Goal: Check status: Check status

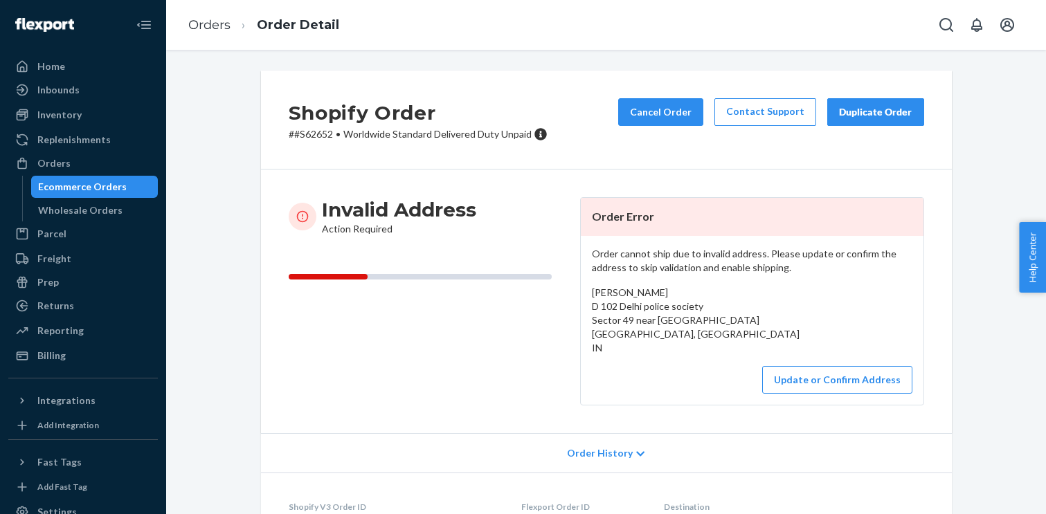
click at [316, 137] on p "# #S62652 • Worldwide Standard Delivered Duty Unpaid" at bounding box center [418, 134] width 259 height 14
copy p "S62652"
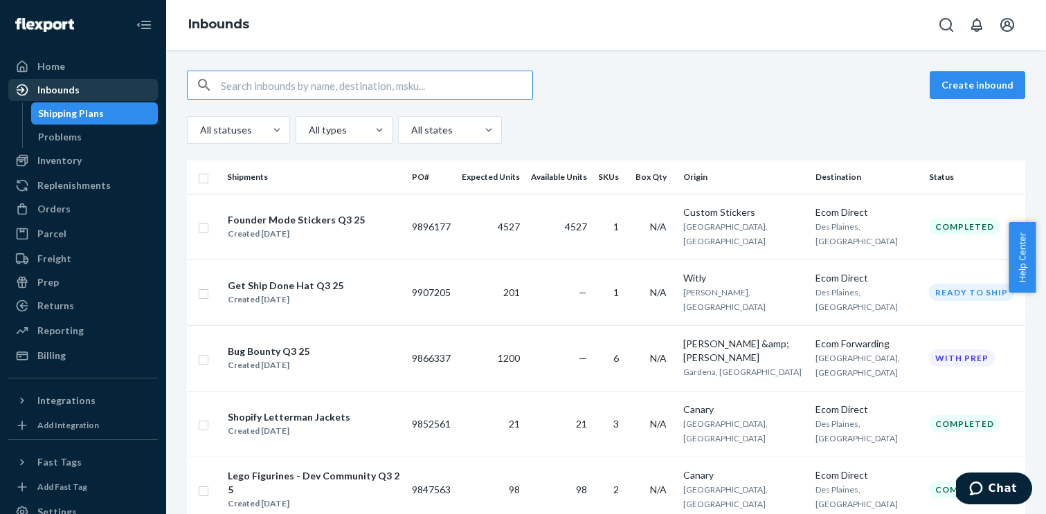
scroll to position [78, 0]
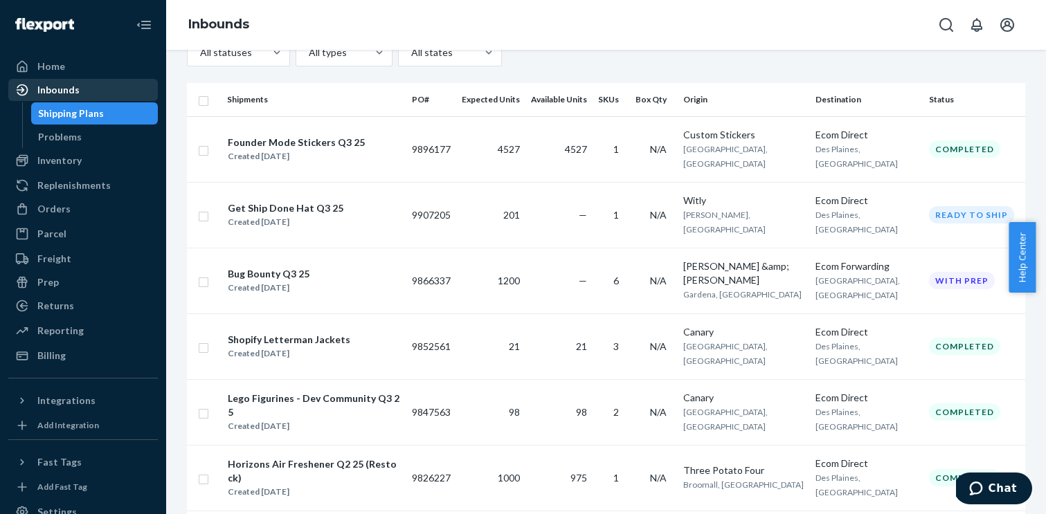
click at [45, 89] on div "Inbounds" at bounding box center [58, 90] width 42 height 14
click at [74, 69] on div "Home" at bounding box center [83, 66] width 147 height 19
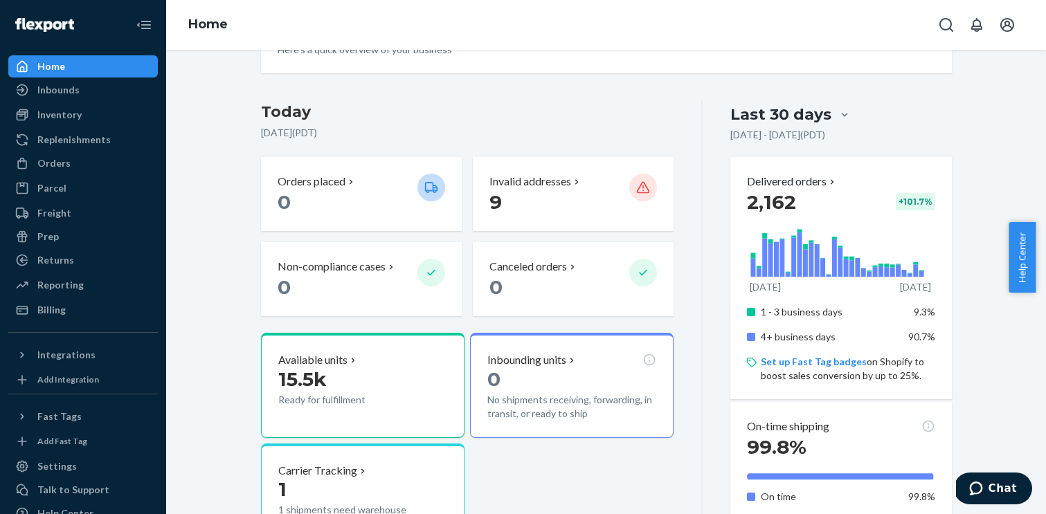
scroll to position [252, 0]
